Goal: Information Seeking & Learning: Learn about a topic

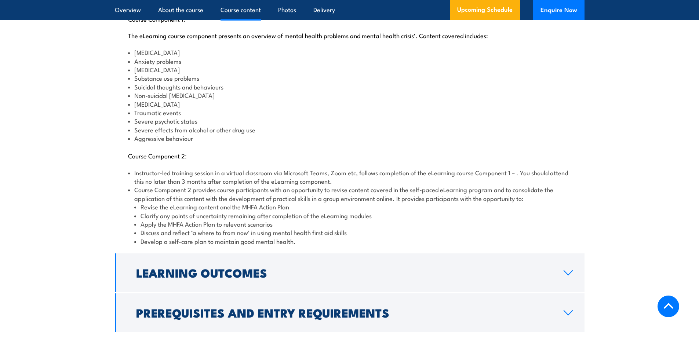
scroll to position [918, 0]
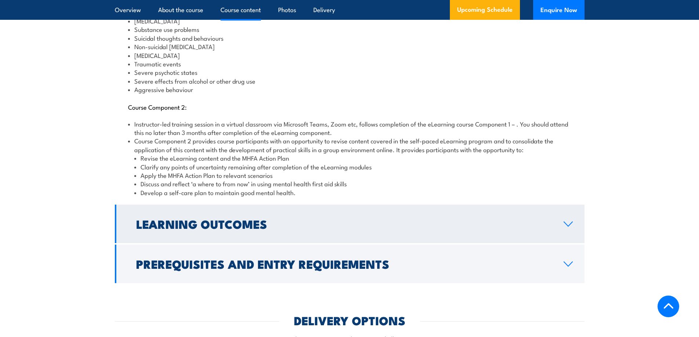
click at [570, 221] on icon at bounding box center [569, 224] width 10 height 6
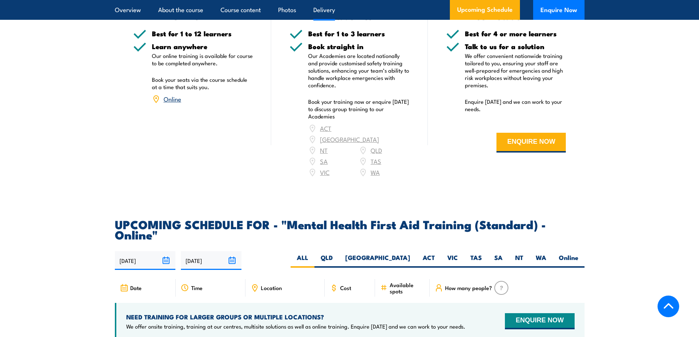
scroll to position [1098, 0]
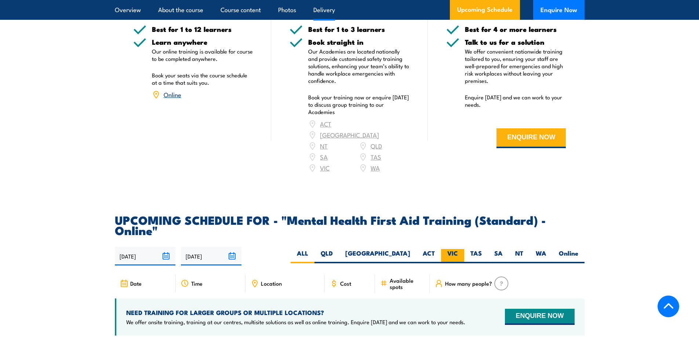
click at [459, 249] on label "VIC" at bounding box center [452, 256] width 23 height 14
click at [459, 249] on input "VIC" at bounding box center [460, 251] width 5 height 5
radio input "true"
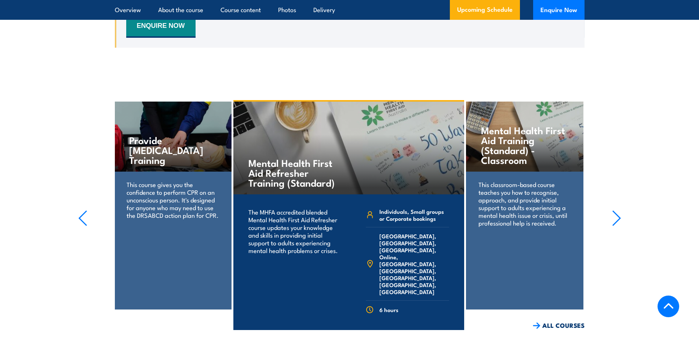
scroll to position [1654, 0]
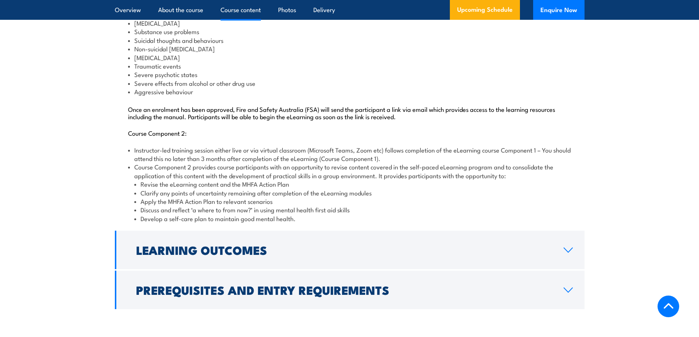
scroll to position [771, 0]
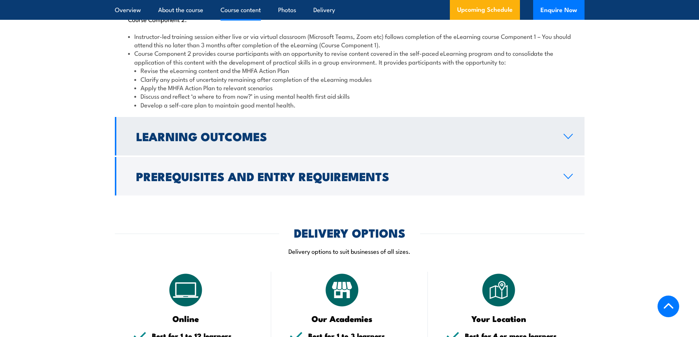
click at [573, 150] on link "Learning Outcomes" at bounding box center [350, 136] width 470 height 39
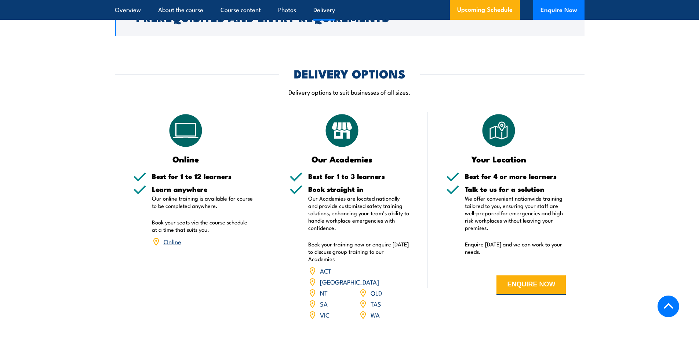
scroll to position [850, 0]
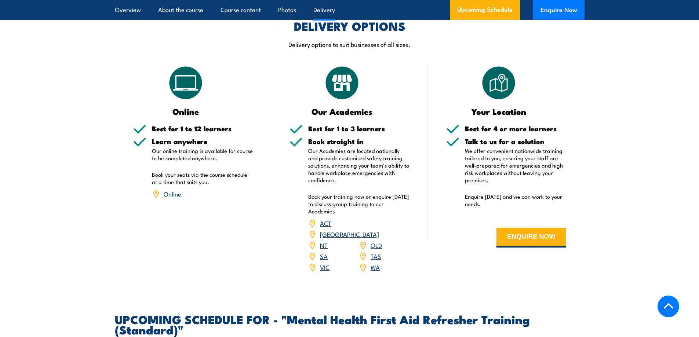
click at [324, 272] on link "VIC" at bounding box center [325, 267] width 10 height 9
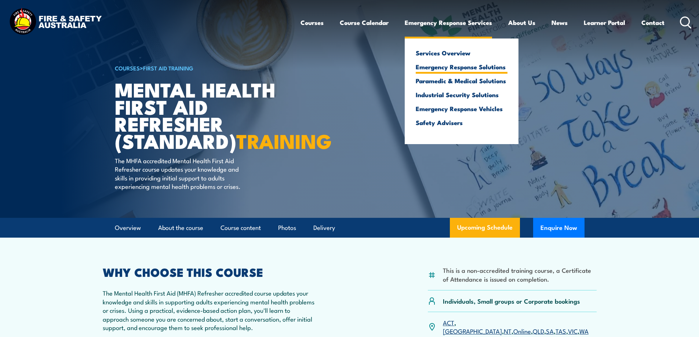
click at [448, 67] on link "Emergency Response Solutions" at bounding box center [462, 67] width 92 height 7
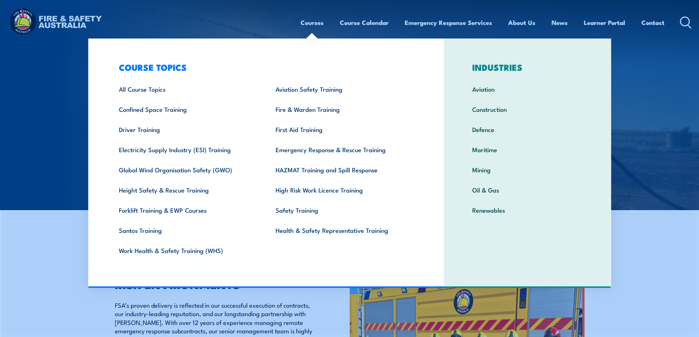
click at [308, 25] on link "Courses" at bounding box center [312, 22] width 23 height 19
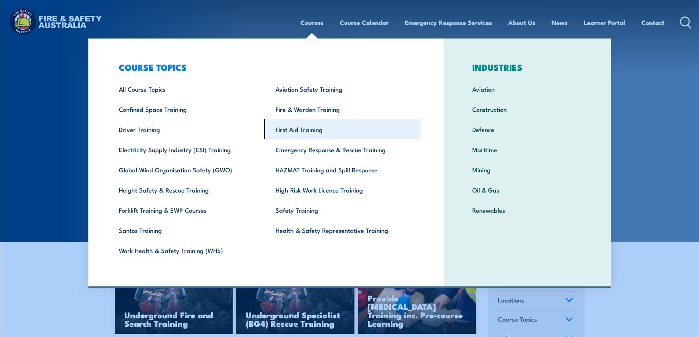
click at [326, 128] on link "First Aid Training" at bounding box center [342, 129] width 157 height 20
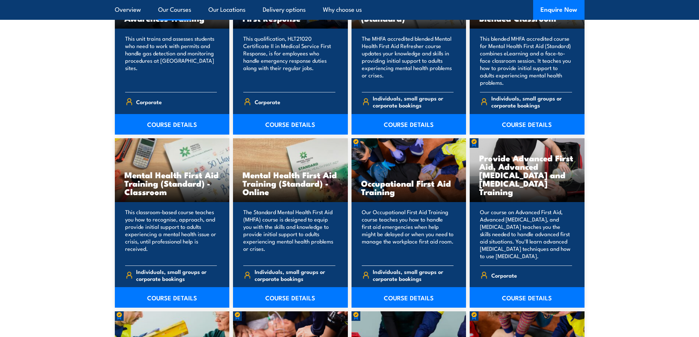
scroll to position [661, 0]
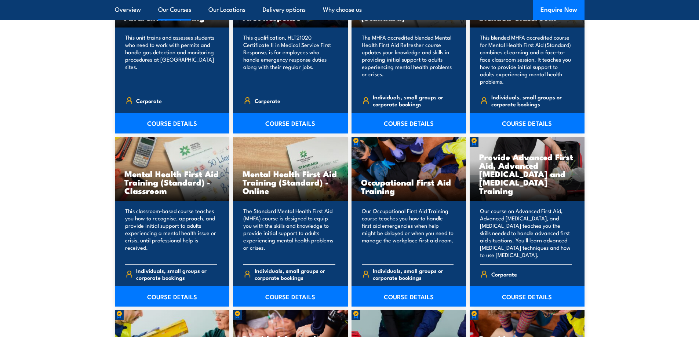
click at [320, 222] on p "The Standard Mental Health First Aid (MHFA) course is designed to equip you wit…" at bounding box center [289, 232] width 92 height 51
click at [279, 303] on link "COURSE DETAILS" at bounding box center [290, 296] width 115 height 21
click at [281, 298] on link "COURSE DETAILS" at bounding box center [290, 296] width 115 height 21
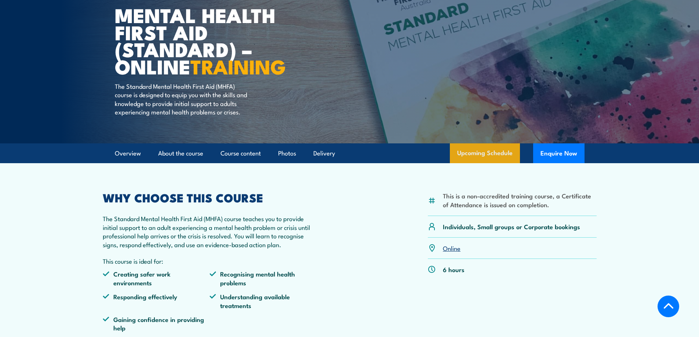
scroll to position [147, 0]
